Goal: Task Accomplishment & Management: Manage account settings

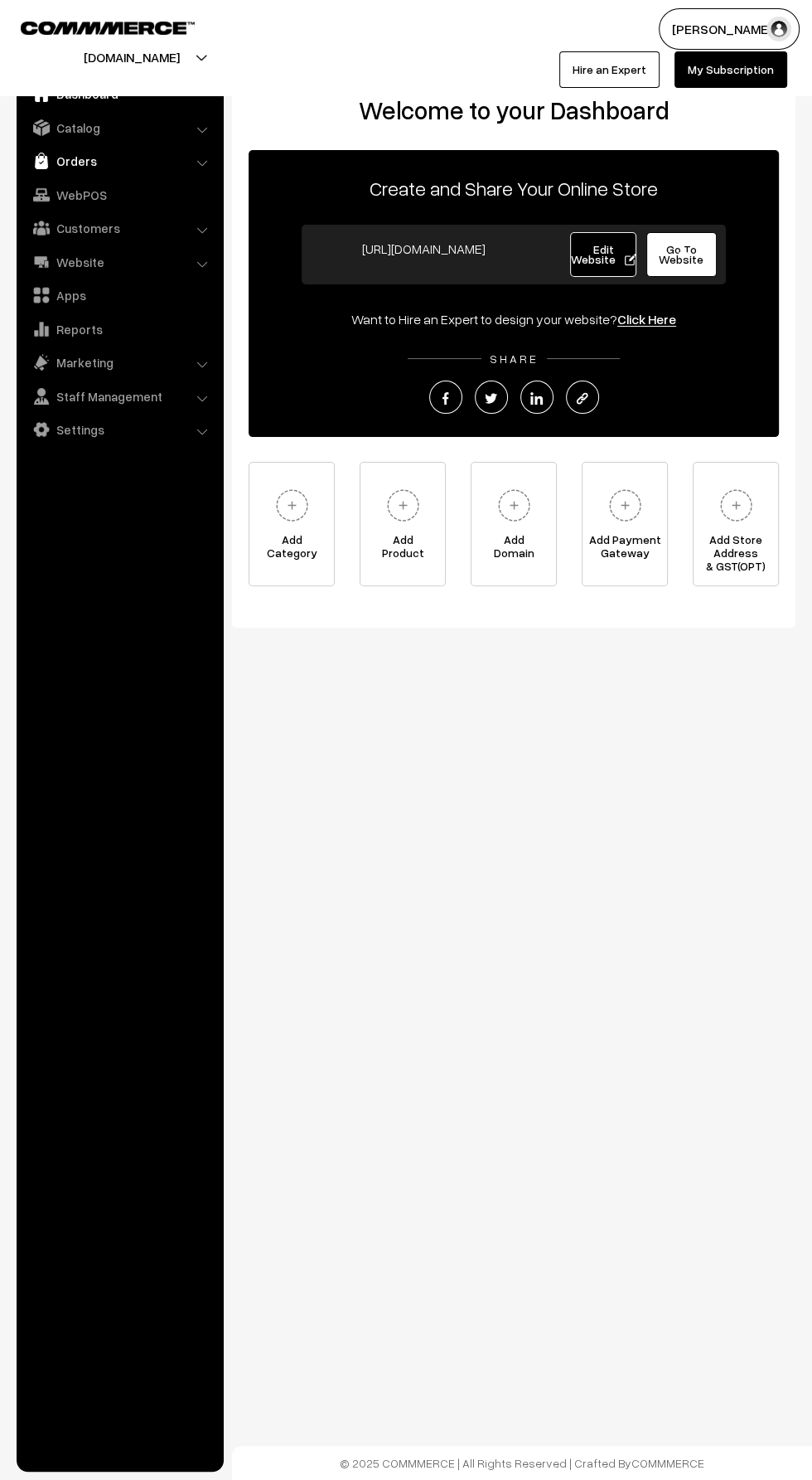
click at [22, 159] on link "Orders" at bounding box center [119, 161] width 197 height 29
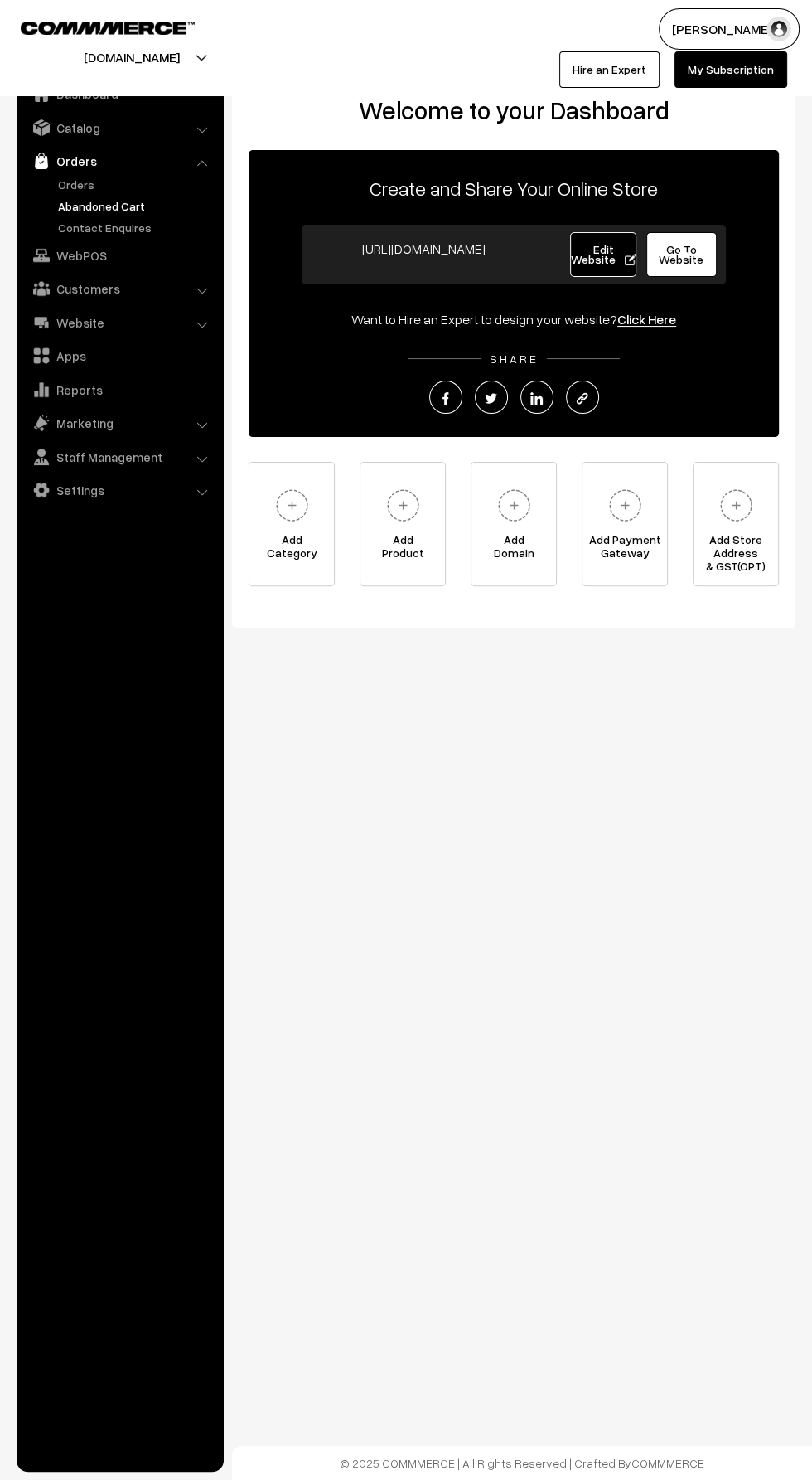
click at [73, 200] on link "Abandoned Cart" at bounding box center [136, 206] width 164 height 17
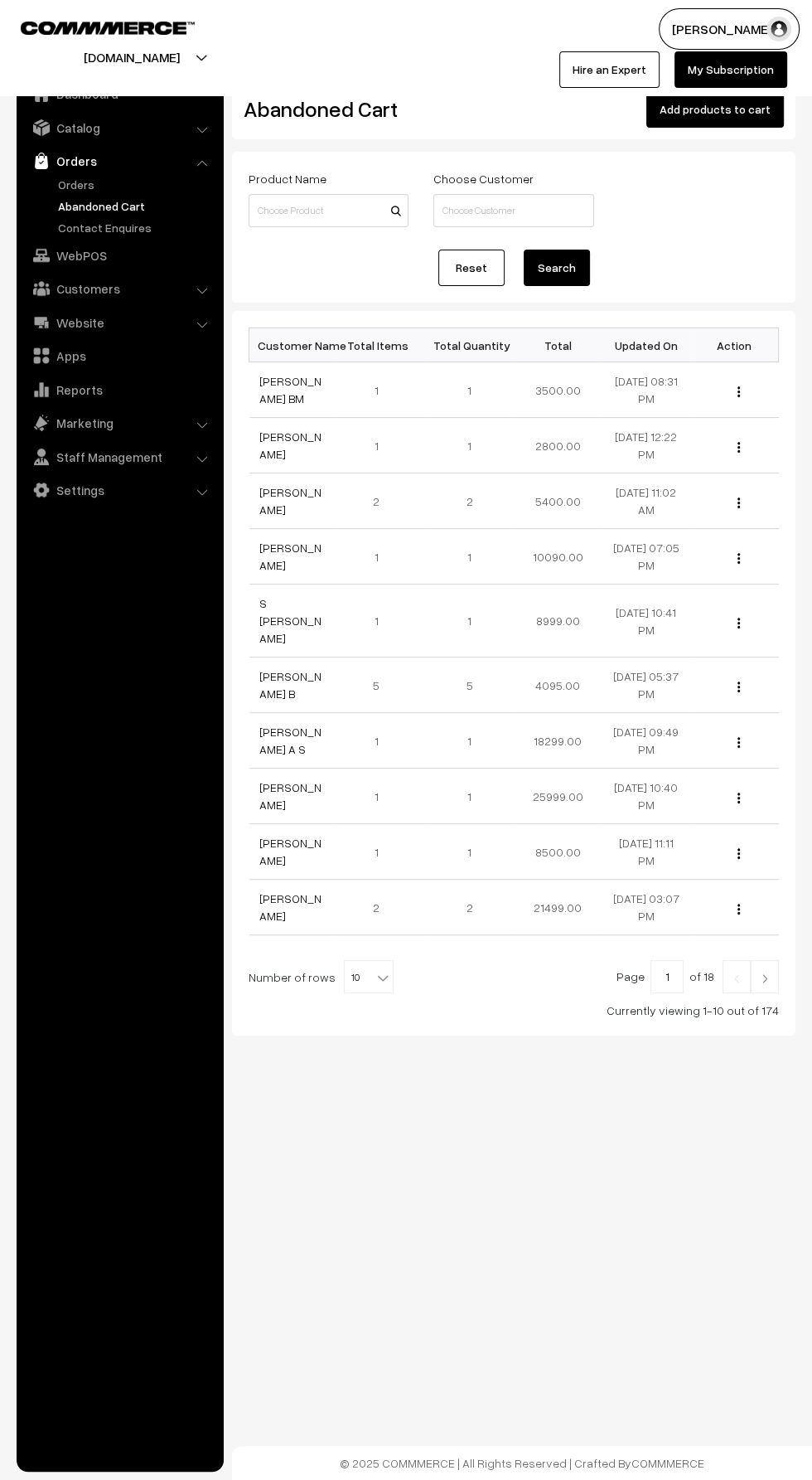
click at [40, 163] on img at bounding box center [41, 161] width 17 height 17
click at [82, 184] on link "Orders" at bounding box center [136, 184] width 164 height 17
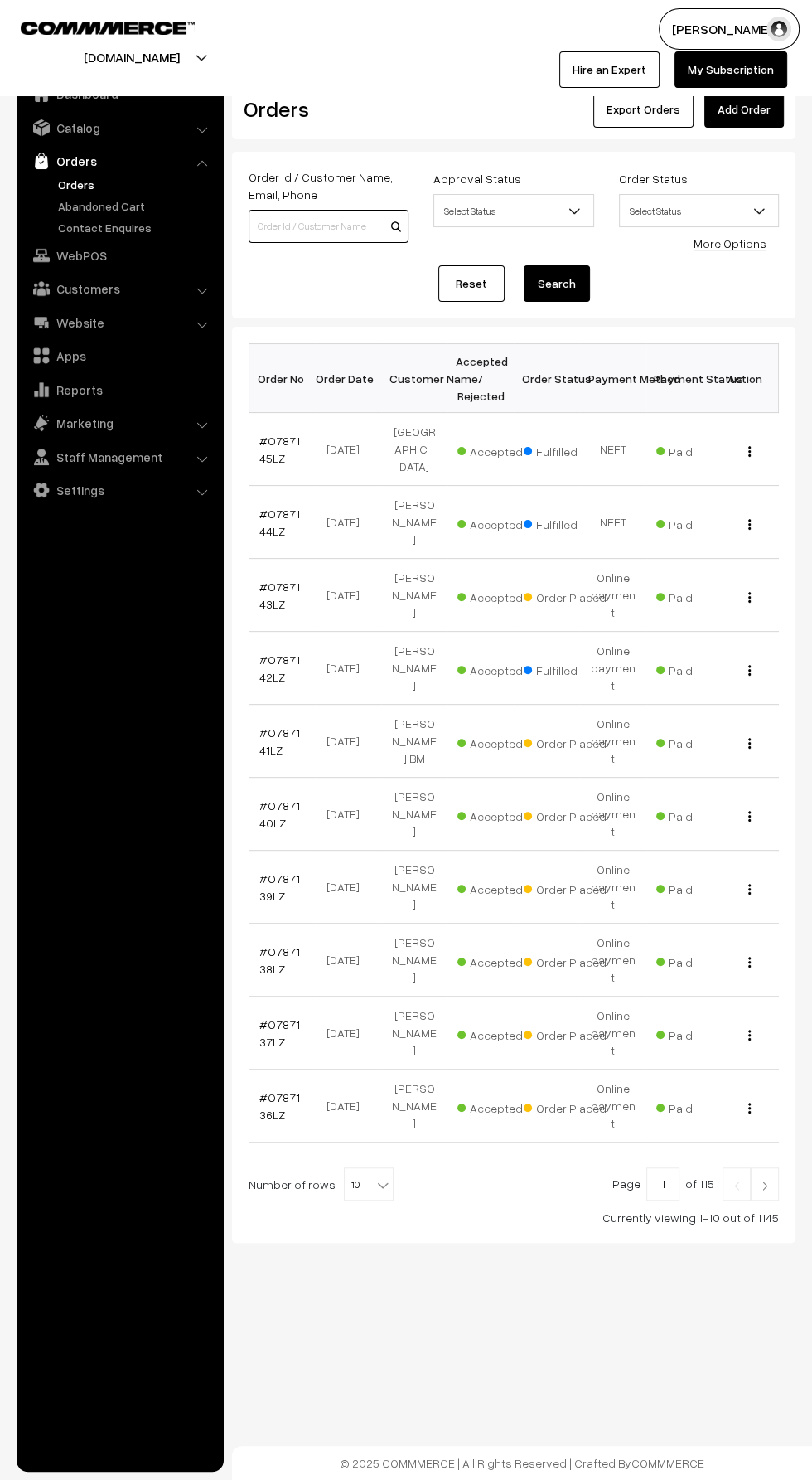
click at [259, 237] on input at bounding box center [329, 226] width 160 height 33
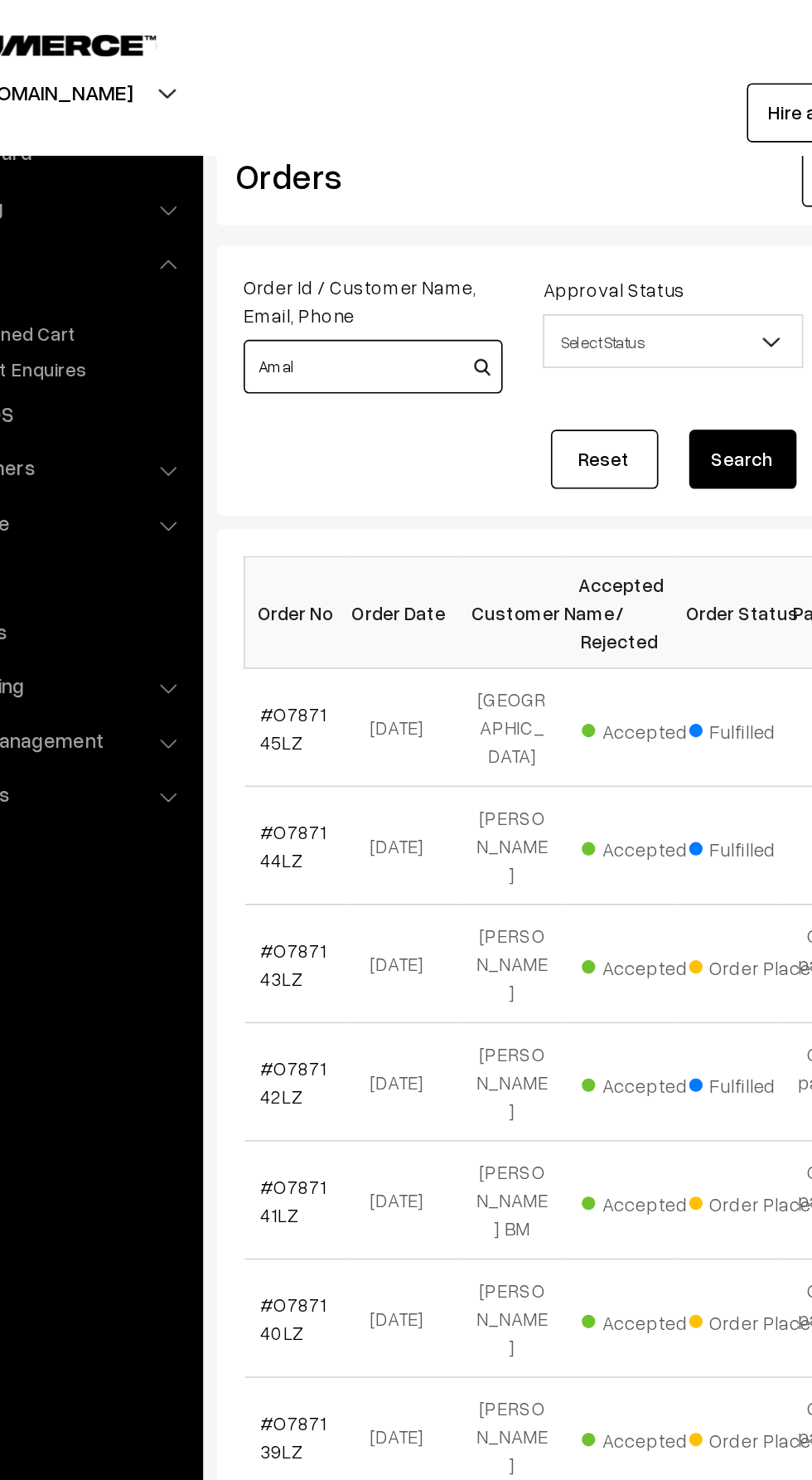
type input "Amal"
click at [524, 265] on button "Search" at bounding box center [557, 284] width 66 height 37
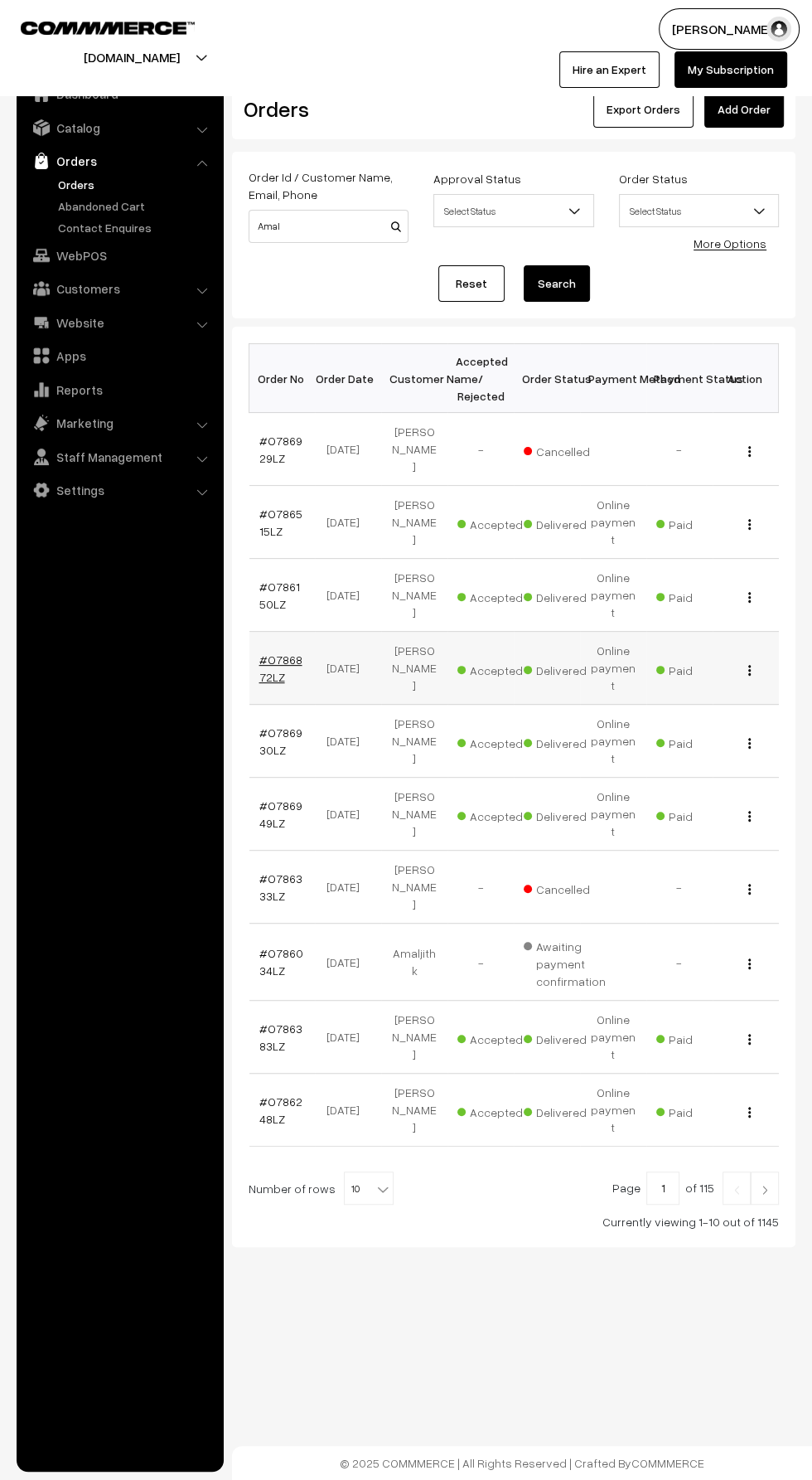
click at [265, 652] on link "#O786872LZ" at bounding box center [280, 668] width 43 height 31
click at [281, 1022] on link "#O786383LZ" at bounding box center [280, 1037] width 43 height 31
click at [265, 652] on link "#O786872LZ" at bounding box center [280, 668] width 43 height 31
click at [278, 726] on link "#O786930LZ" at bounding box center [280, 741] width 43 height 31
